Goal: Find contact information: Find contact information

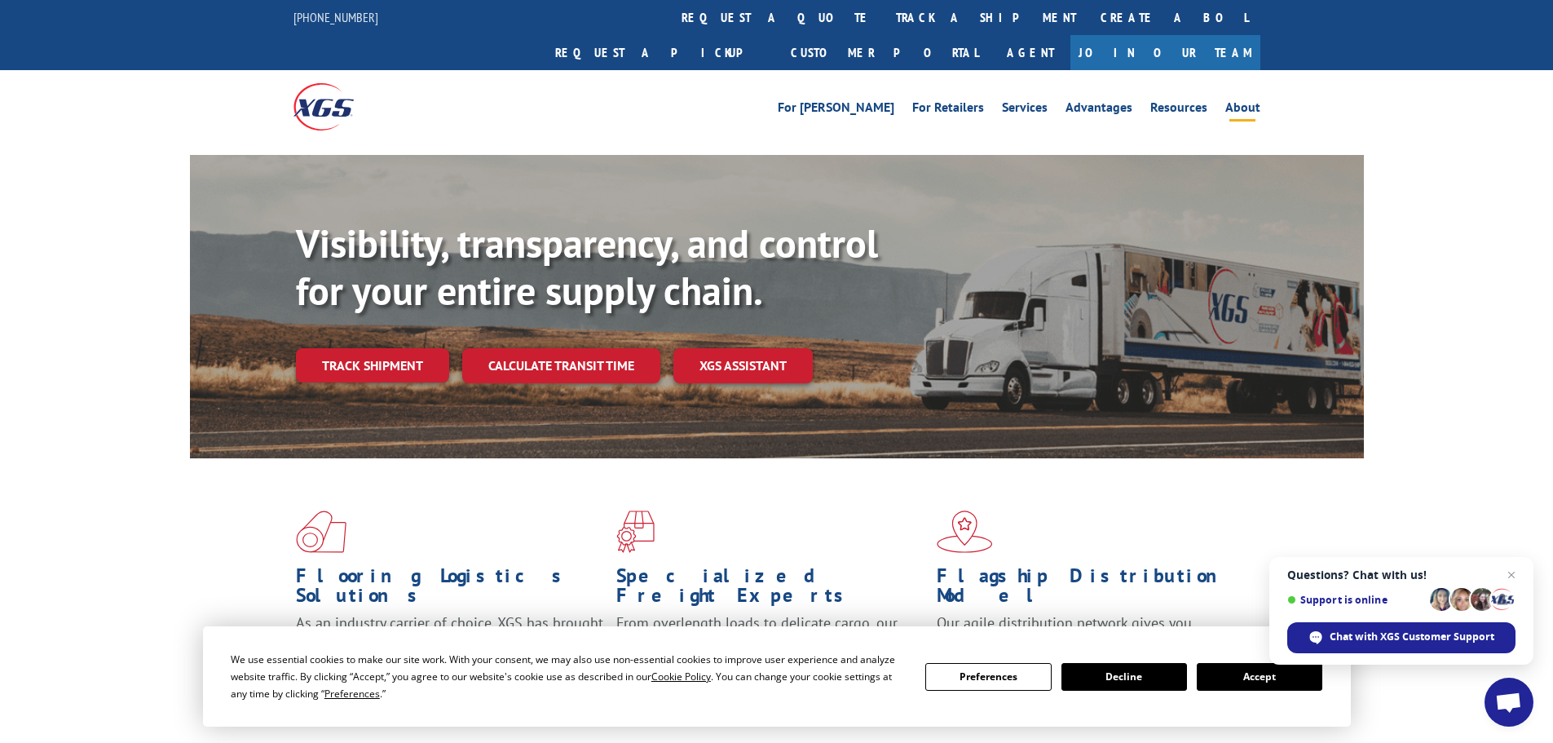
click at [1244, 101] on link "About" at bounding box center [1243, 110] width 35 height 18
click at [1256, 101] on link "About" at bounding box center [1243, 110] width 35 height 18
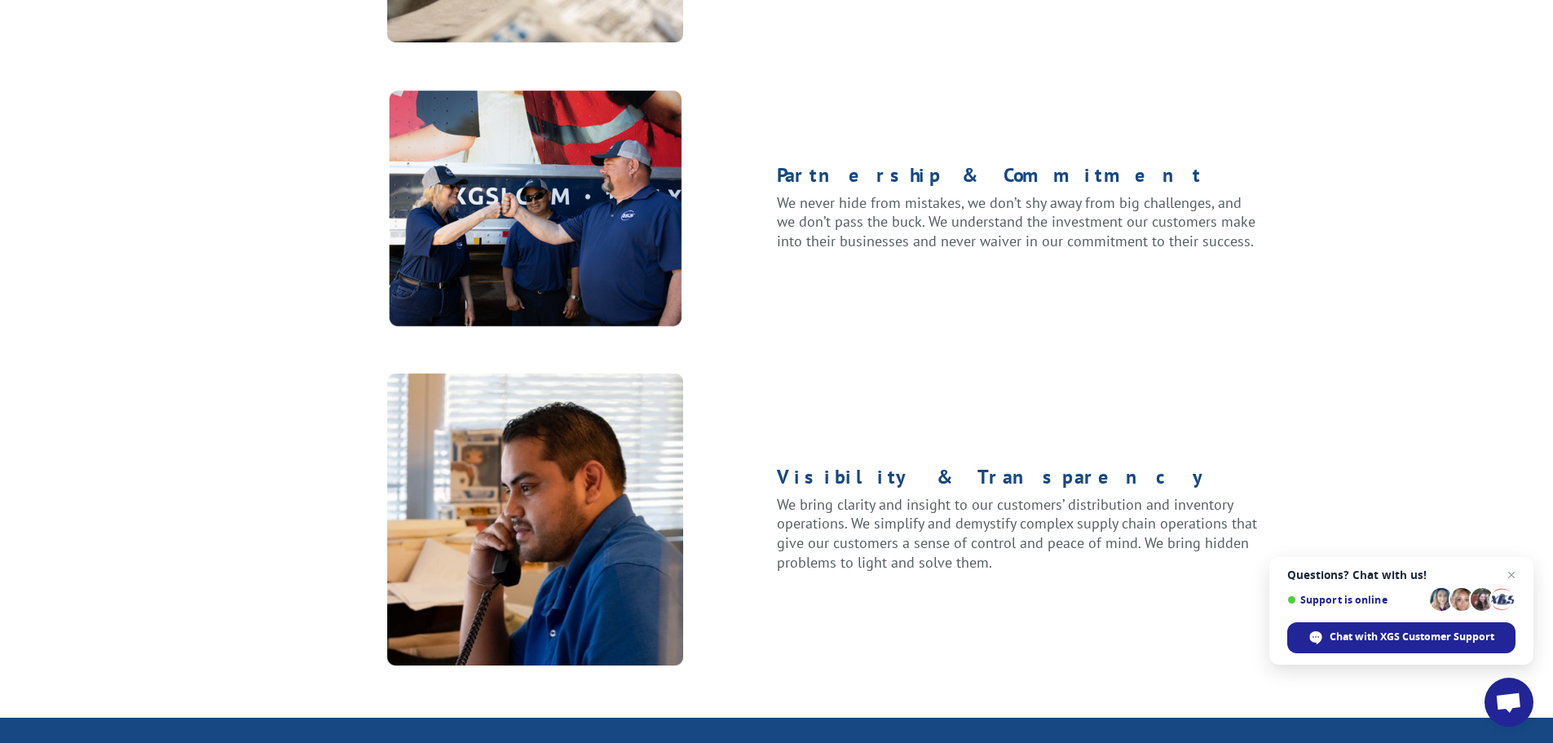
scroll to position [1610, 0]
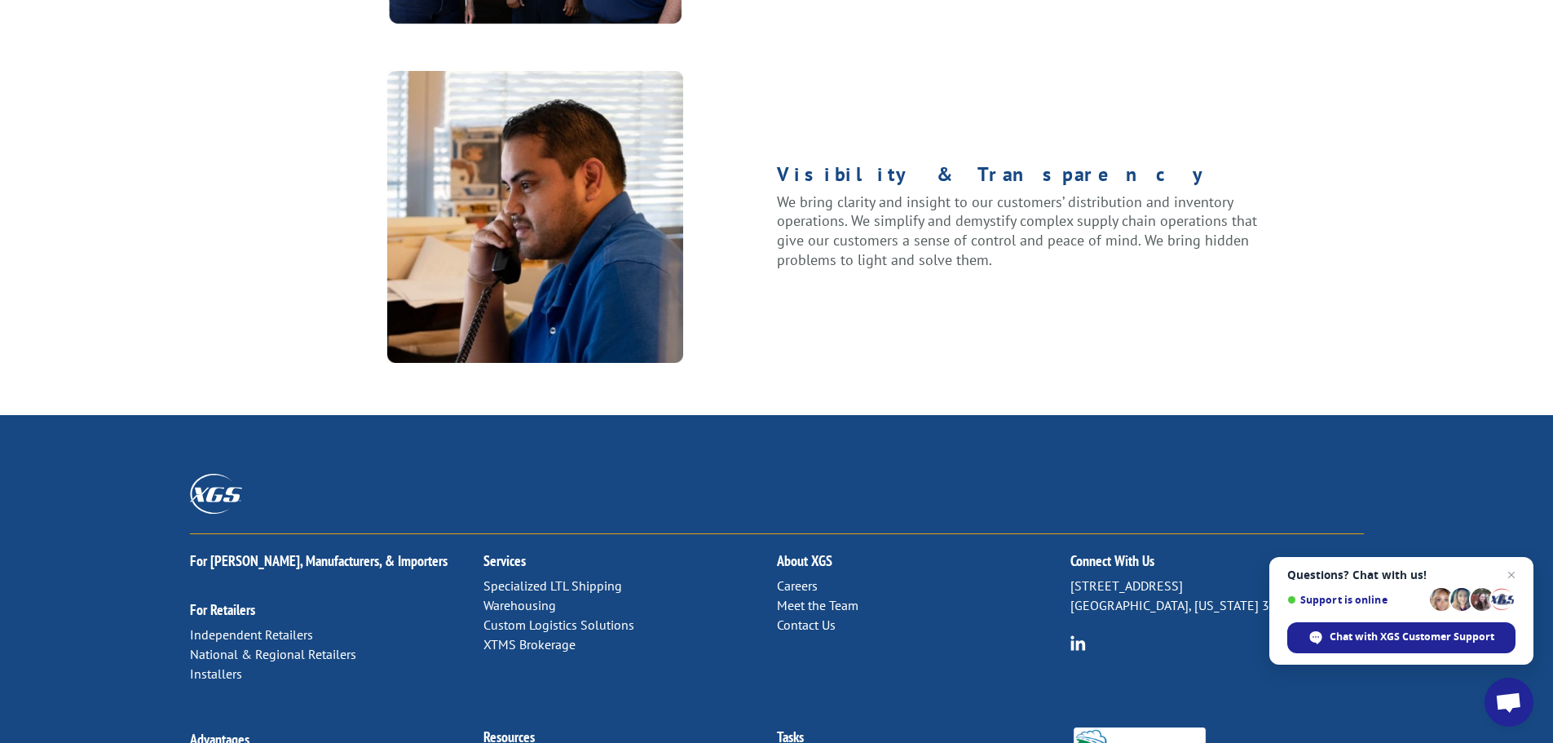
scroll to position [2100, 0]
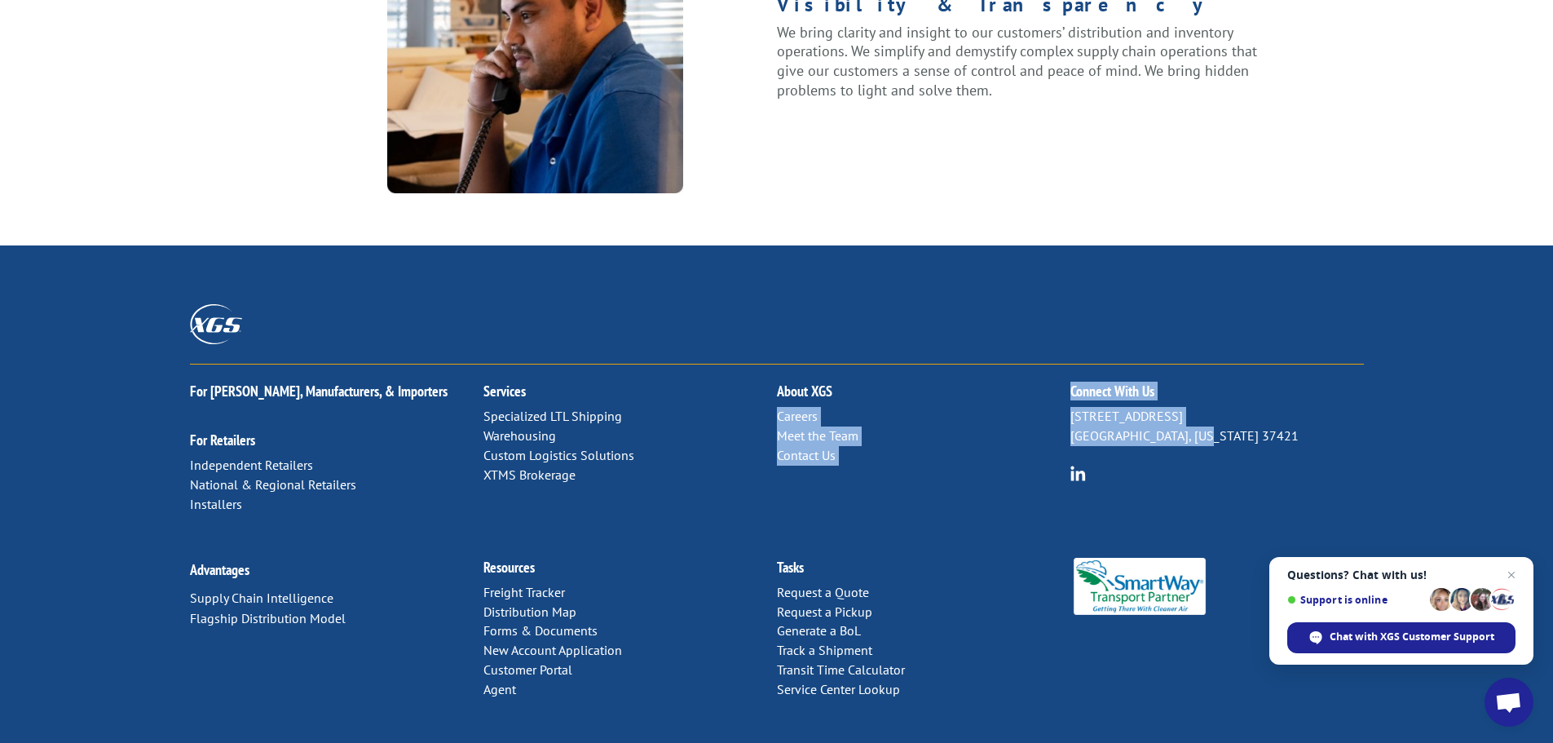
drag, startPoint x: 1069, startPoint y: 362, endPoint x: 1203, endPoint y: 376, distance: 134.4
click at [1203, 376] on div "For Mills, Manufacturers, & Importers For Retailers Independent Retailers Natio…" at bounding box center [777, 451] width 1174 height 175
click at [1265, 304] on div at bounding box center [777, 334] width 1174 height 60
drag, startPoint x: 1072, startPoint y: 360, endPoint x: 1243, endPoint y: 384, distance: 173.0
click at [1243, 407] on p "6137 Shallowford Rd Chattanooga, Tennessee 37421" at bounding box center [1218, 426] width 294 height 39
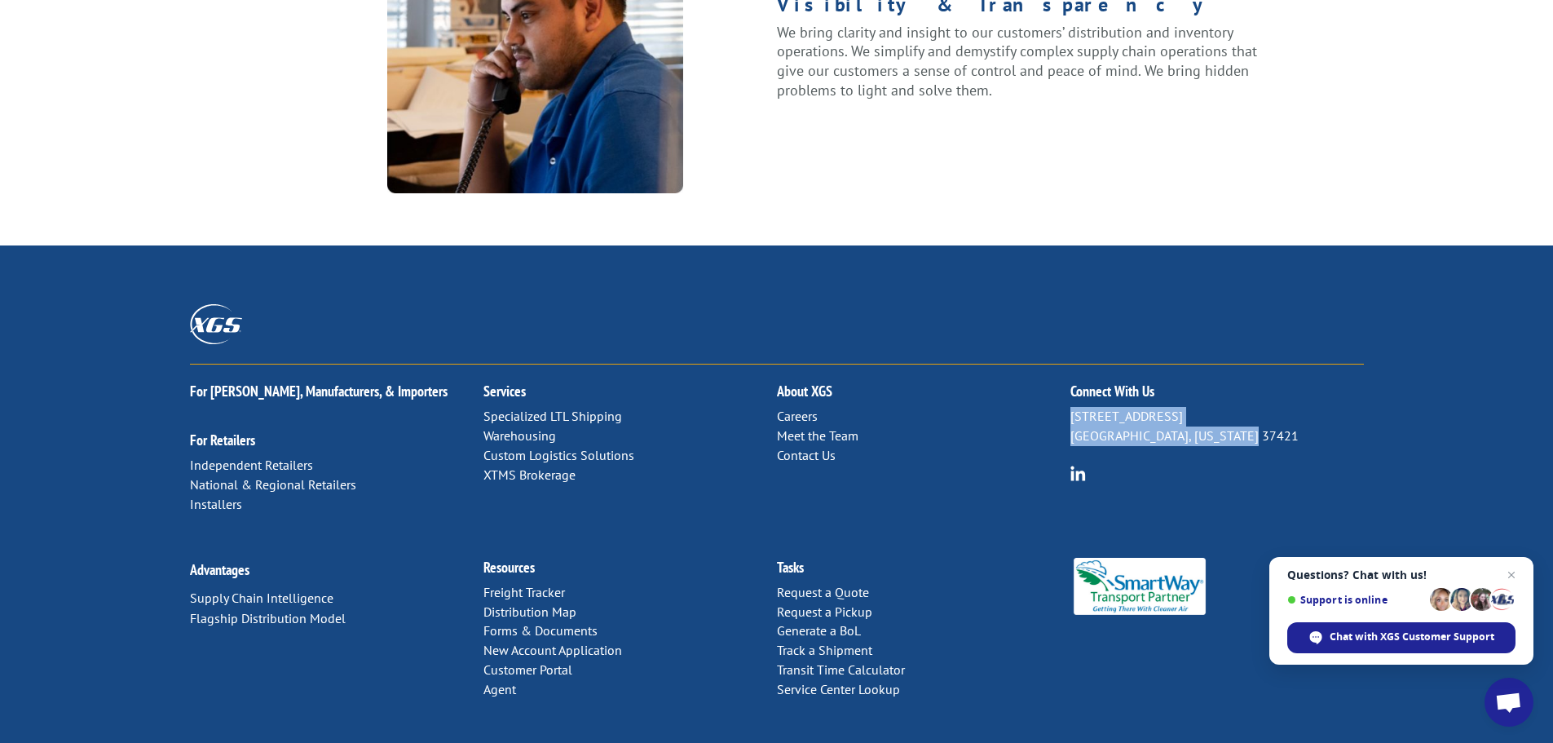
copy p "6137 Shallowford Rd Chattanooga, Tennessee 37421"
